Goal: Transaction & Acquisition: Purchase product/service

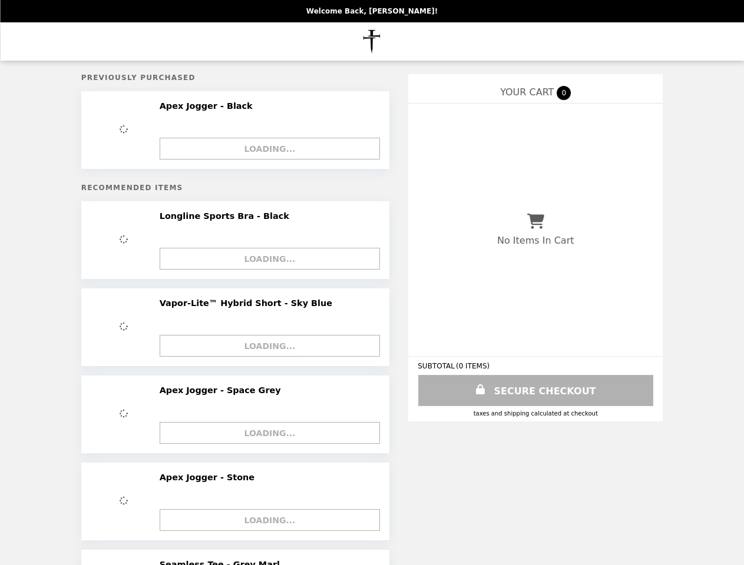
select select "*"
select select "**"
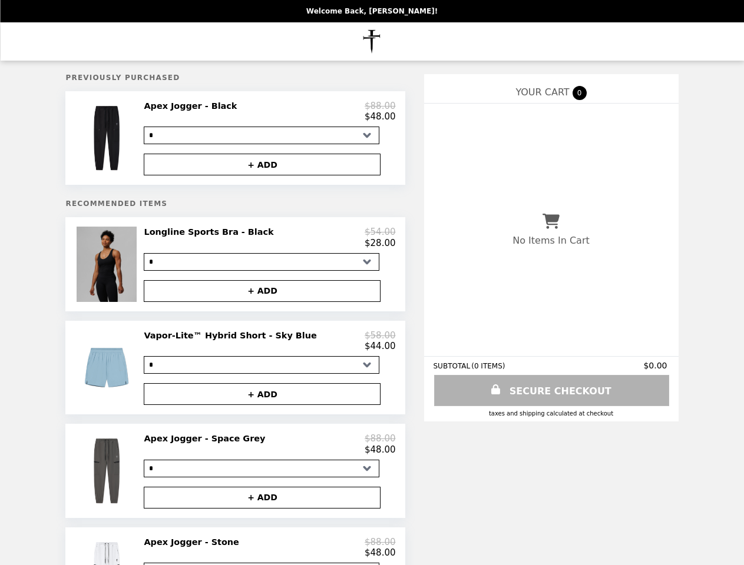
click at [132, 140] on img at bounding box center [108, 138] width 63 height 75
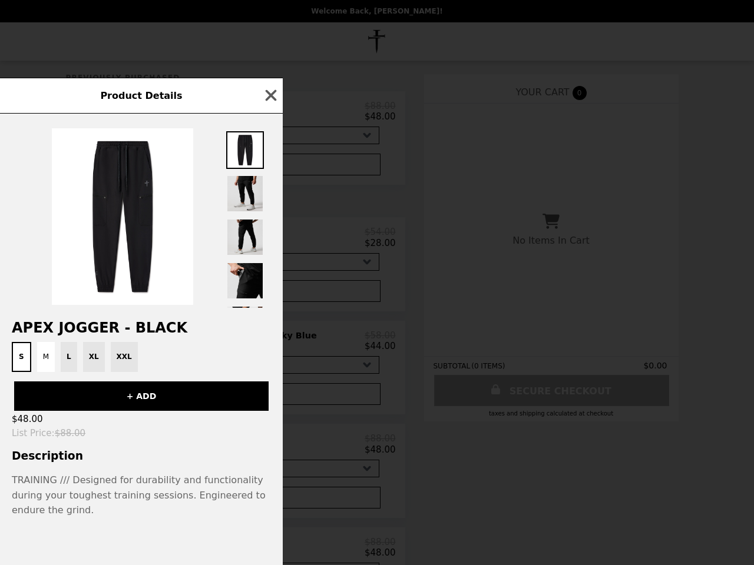
click at [270, 114] on div "Product Details Apex Jogger - Black S M L XL XXL + ADD $48.00 List Price : $88.…" at bounding box center [377, 282] width 754 height 565
click at [270, 168] on div at bounding box center [141, 211] width 283 height 194
click at [132, 270] on div "Product Details Apex Jogger - Black S M L XL XXL + ADD $48.00 List Price : $88.…" at bounding box center [377, 282] width 754 height 565
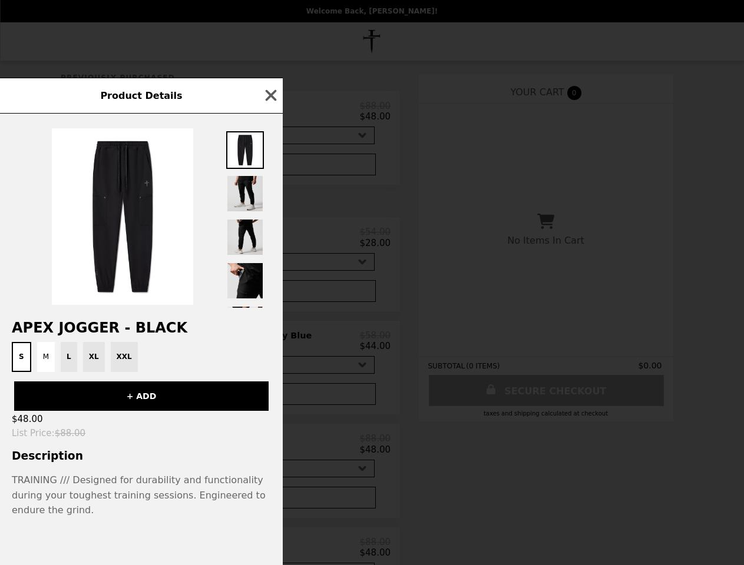
click at [270, 243] on div "$28.00" at bounding box center [264, 243] width 251 height 11
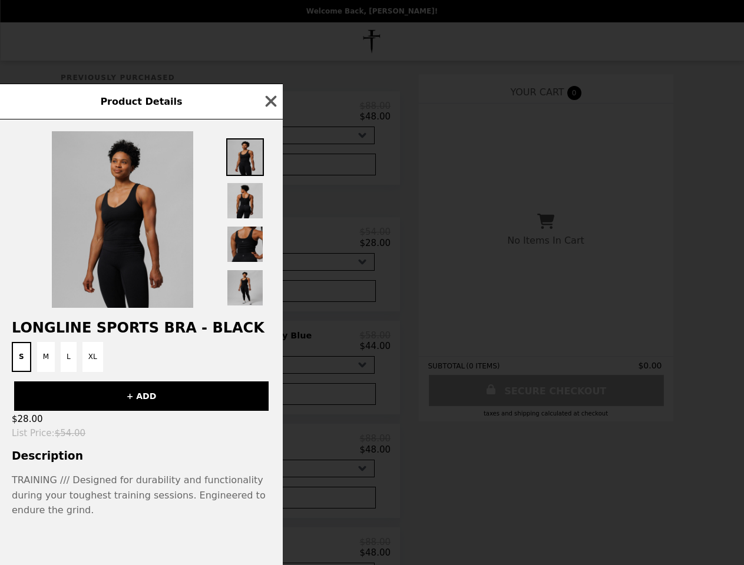
click at [270, 297] on div "Product Details Longline Sports Bra - Black S M L XL + ADD $28.00 List Price : …" at bounding box center [372, 282] width 744 height 565
click at [132, 375] on div "+ ADD" at bounding box center [141, 391] width 283 height 39
